Goal: Complete application form

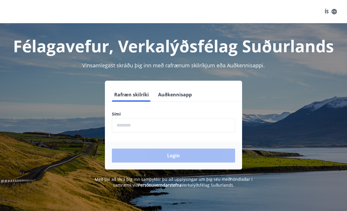
click at [202, 123] on input "phone" at bounding box center [173, 125] width 123 height 14
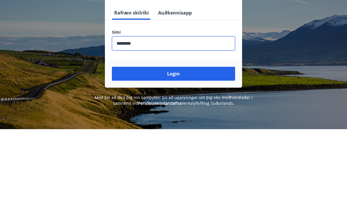
type input "********"
click at [212, 149] on button "Login" at bounding box center [173, 156] width 123 height 14
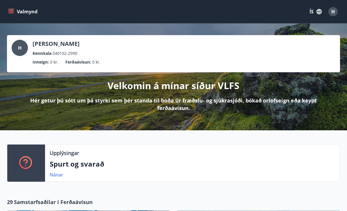
click at [10, 13] on icon "menu" at bounding box center [10, 13] width 5 height 1
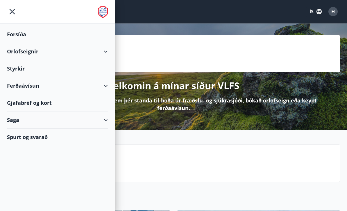
click at [14, 70] on div "Styrkir" at bounding box center [57, 68] width 101 height 17
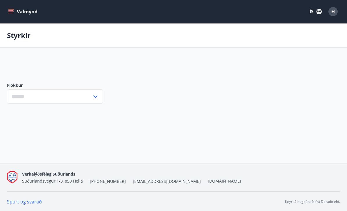
click at [59, 95] on input "text" at bounding box center [49, 96] width 85 height 14
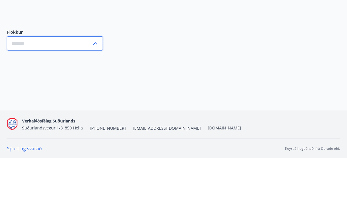
click at [78, 62] on div "Valmynd ÍS H Styrkir Flokkur ​ Forsíða Orlofseignir Styrkir Ferðaávísun Gjafabr…" at bounding box center [173, 81] width 347 height 163
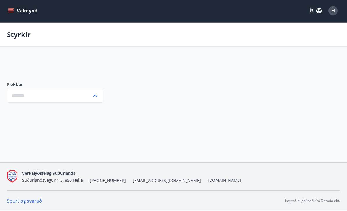
click at [99, 89] on div "​" at bounding box center [55, 96] width 96 height 14
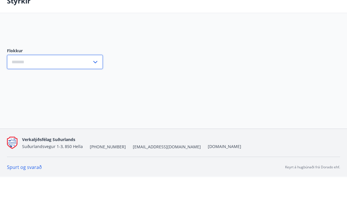
click at [78, 66] on div "Valmynd ÍS H Styrkir Flokkur ​ Forsíða Orlofseignir Styrkir Ferðaávísun Gjafabr…" at bounding box center [173, 80] width 347 height 163
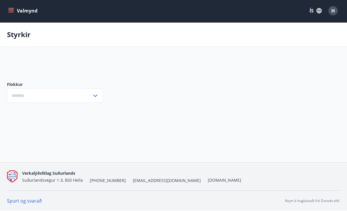
scroll to position [0, 0]
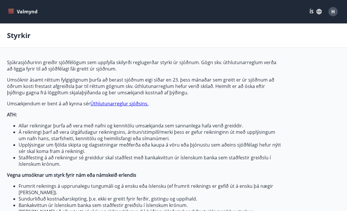
click at [11, 11] on icon "menu" at bounding box center [11, 12] width 6 height 6
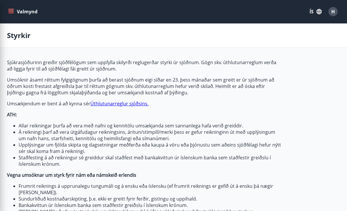
click at [133, 43] on div "Styrkir" at bounding box center [173, 36] width 347 height 24
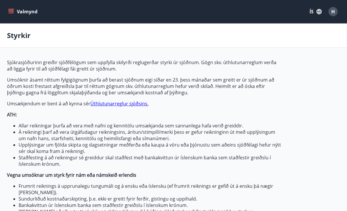
type input "***"
click at [12, 13] on icon "menu" at bounding box center [10, 13] width 5 height 1
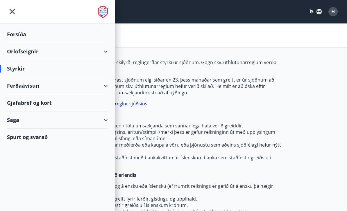
click at [105, 55] on div "Orlofseignir" at bounding box center [57, 51] width 101 height 17
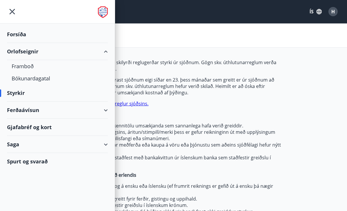
click at [106, 146] on div "Saga" at bounding box center [57, 144] width 101 height 17
click at [15, 93] on div "Styrkir" at bounding box center [57, 93] width 101 height 17
click at [31, 128] on div "Gjafabréf og kort" at bounding box center [57, 127] width 101 height 17
click at [107, 151] on div "Saga" at bounding box center [57, 144] width 101 height 17
click at [111, 49] on div "Orlofseignir" at bounding box center [57, 51] width 115 height 17
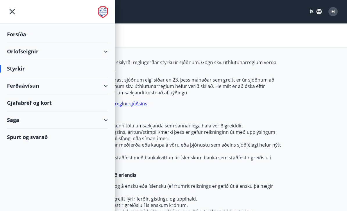
click at [132, 140] on li "Á reikningi þarf að vera útgáfudagur reikningsins, áritun/stimpill/merki þess e…" at bounding box center [150, 135] width 263 height 13
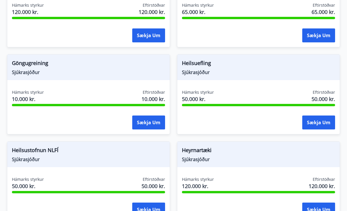
scroll to position [328, 0]
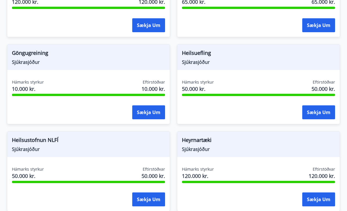
click at [208, 58] on span "Heilsuefling" at bounding box center [258, 54] width 153 height 10
click at [203, 52] on span "Heilsuefling" at bounding box center [258, 54] width 153 height 10
click at [202, 67] on div "Heilsuefling Sjúkrasjóður" at bounding box center [258, 58] width 162 height 26
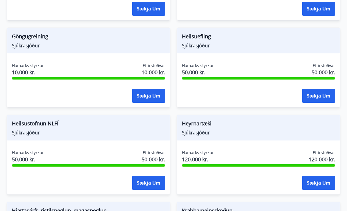
scroll to position [338, 0]
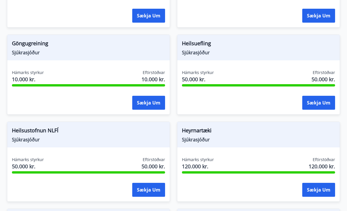
click at [319, 109] on button "Sækja um" at bounding box center [318, 103] width 33 height 14
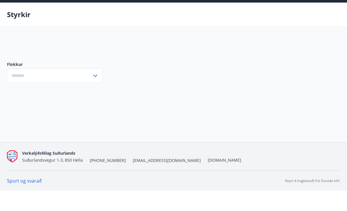
scroll to position [1, 0]
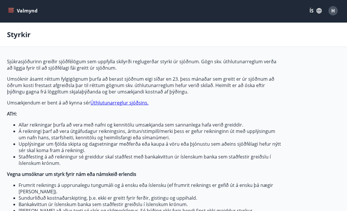
type input "***"
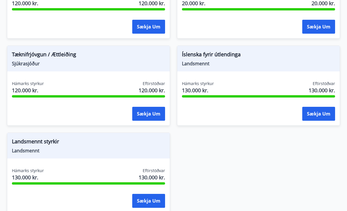
scroll to position [802, 0]
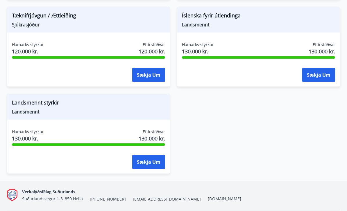
click at [137, 158] on button "Sækja um" at bounding box center [148, 162] width 33 height 14
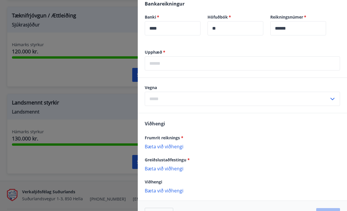
scroll to position [94, 0]
